Goal: Information Seeking & Learning: Learn about a topic

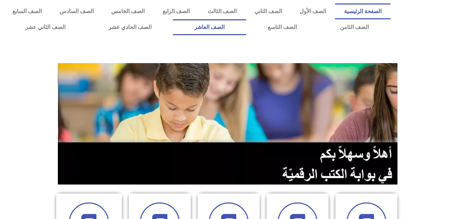
click at [246, 29] on link "الصف العاشر" at bounding box center [209, 27] width 73 height 16
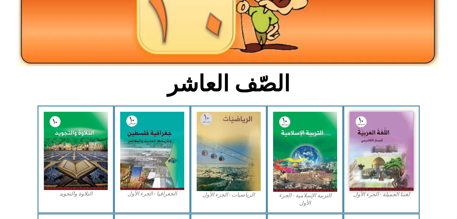
scroll to position [115, 0]
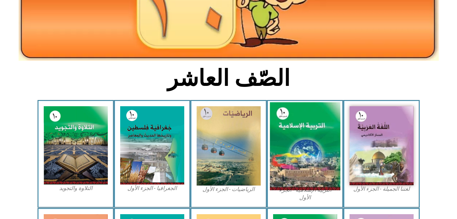
click at [301, 139] on img at bounding box center [305, 146] width 71 height 88
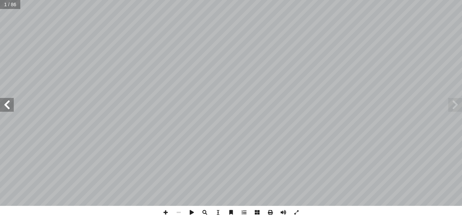
click at [9, 106] on span at bounding box center [7, 105] width 14 height 14
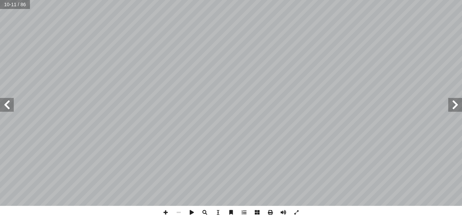
click at [9, 106] on span at bounding box center [7, 105] width 14 height 14
click at [166, 214] on span at bounding box center [165, 212] width 13 height 13
click at [166, 213] on span at bounding box center [165, 212] width 13 height 13
click at [181, 212] on span at bounding box center [178, 212] width 13 height 13
click at [165, 212] on span at bounding box center [165, 212] width 13 height 13
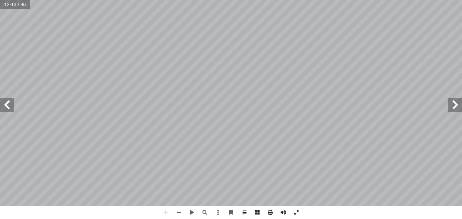
click at [146, 211] on div "8 هداف: أ ال� درين على: � ن يكونوا ق أ ا ية الدرس � من الطلبة بعد نه ُ ع َّ ق َ…" at bounding box center [231, 109] width 462 height 219
click at [175, 63] on html "الصفحة الرئيسية الصف الأول الصف الثاني الصف الثالث الصف الرابع الصف الخامس الصف…" at bounding box center [231, 31] width 462 height 63
